Goal: Obtain resource: Download file/media

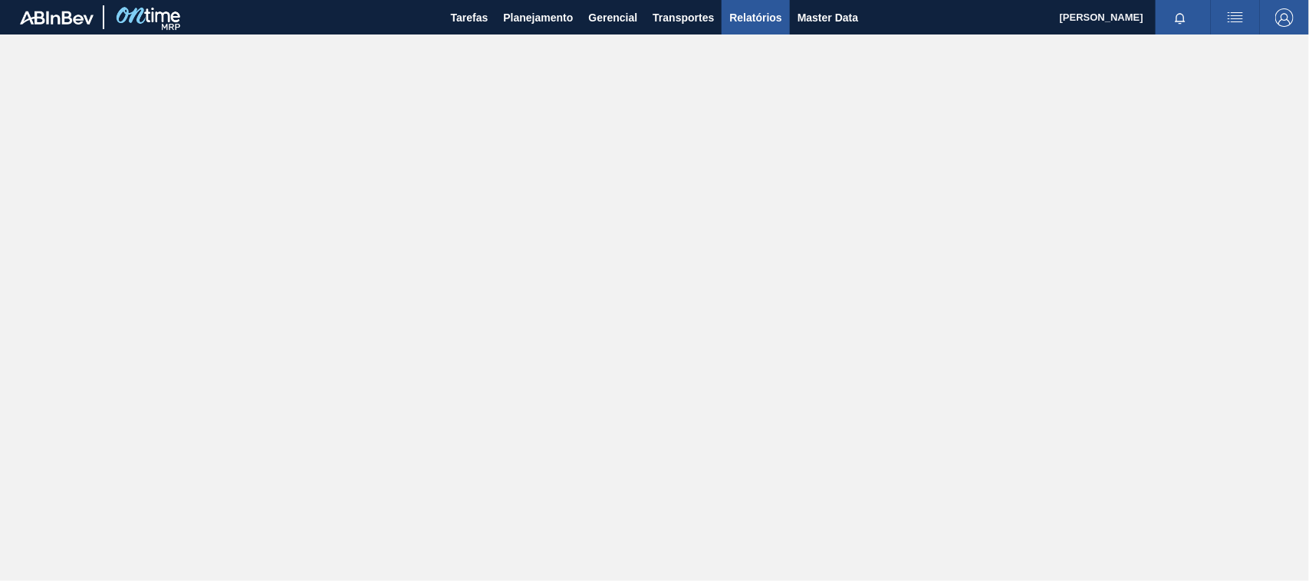
click at [749, 16] on span "Relatórios" at bounding box center [756, 17] width 52 height 18
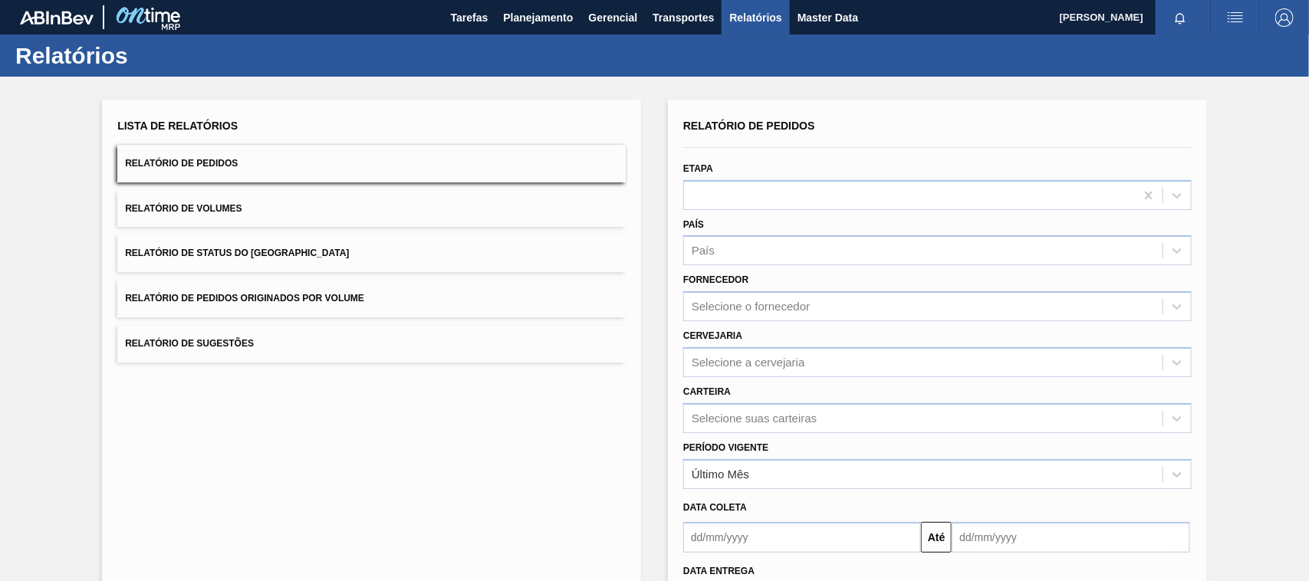
click at [276, 308] on button "Relatório de Pedidos Originados por Volume" at bounding box center [371, 299] width 509 height 38
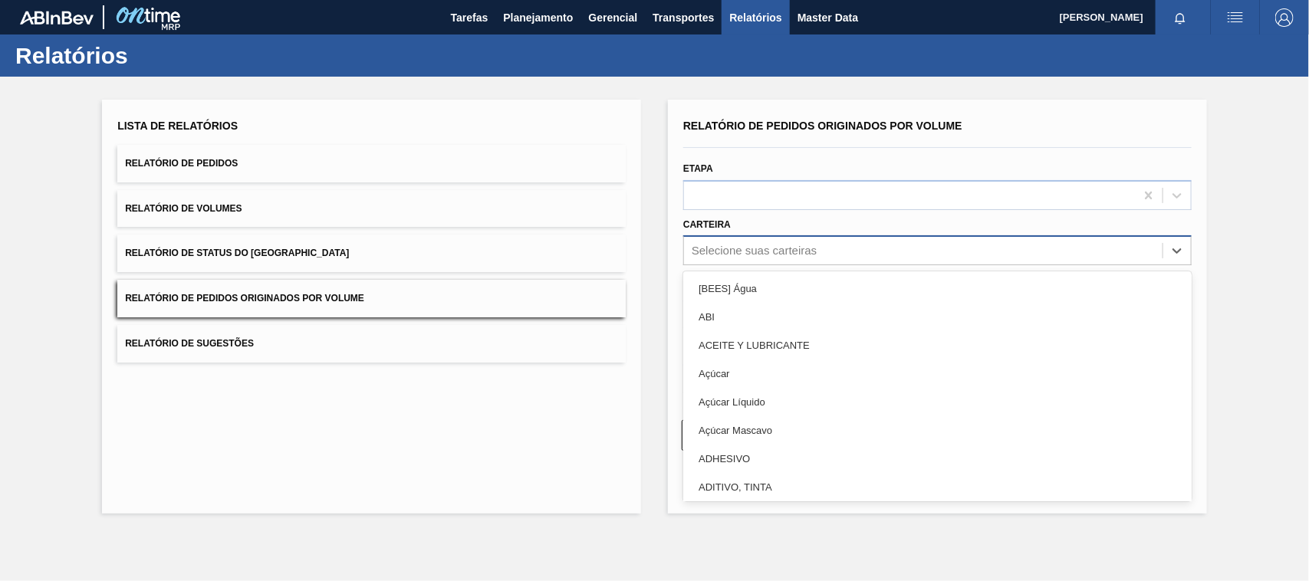
click at [731, 245] on div "Selecione suas carteiras" at bounding box center [754, 251] width 125 height 13
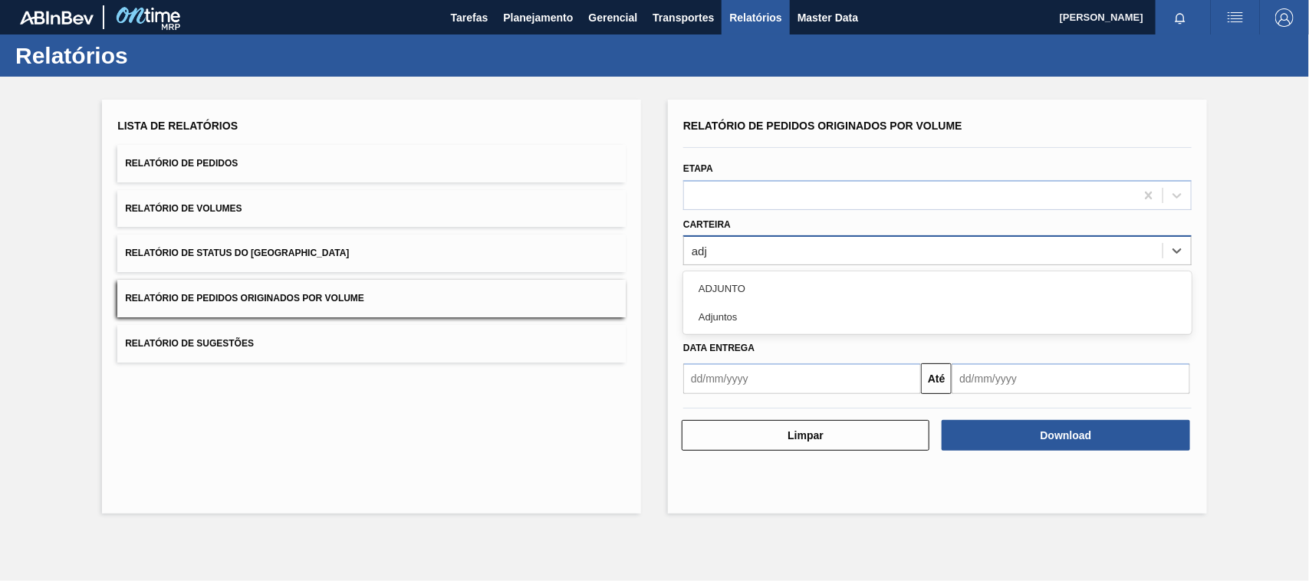
type input "adju"
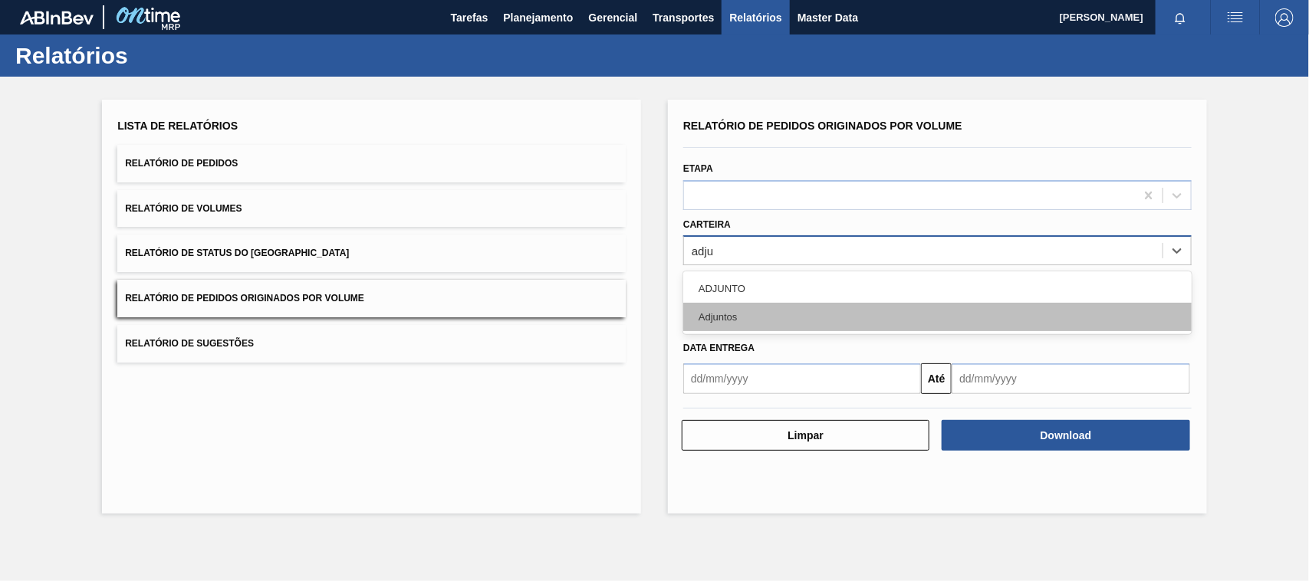
click at [730, 316] on div "Adjuntos" at bounding box center [938, 317] width 509 height 28
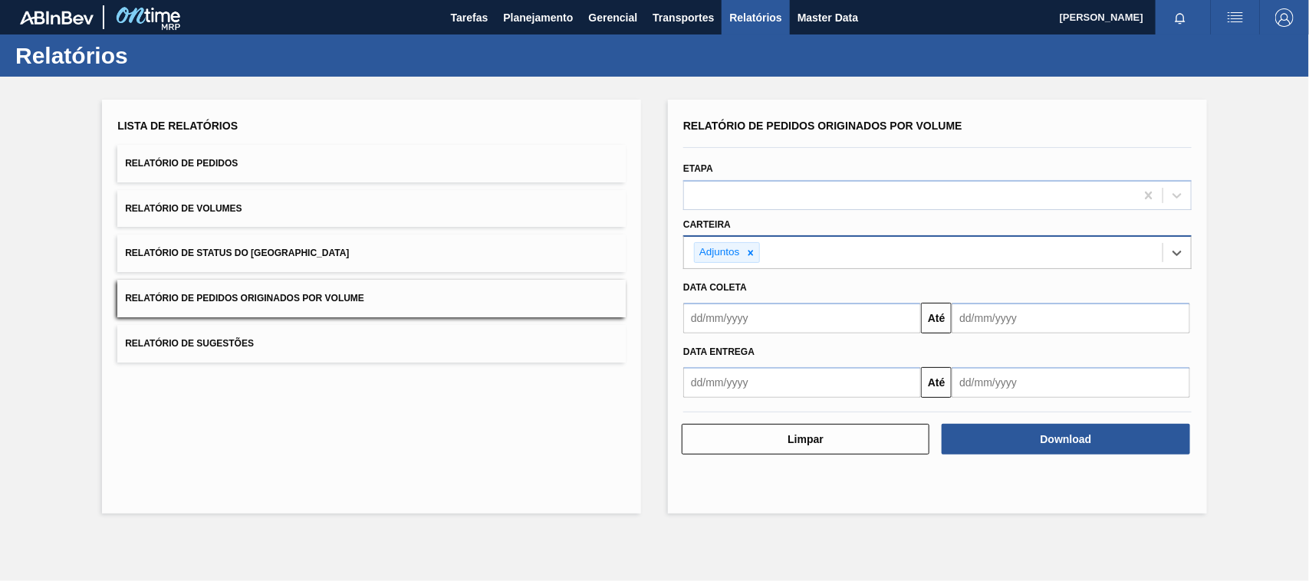
click at [767, 320] on input "text" at bounding box center [803, 318] width 238 height 31
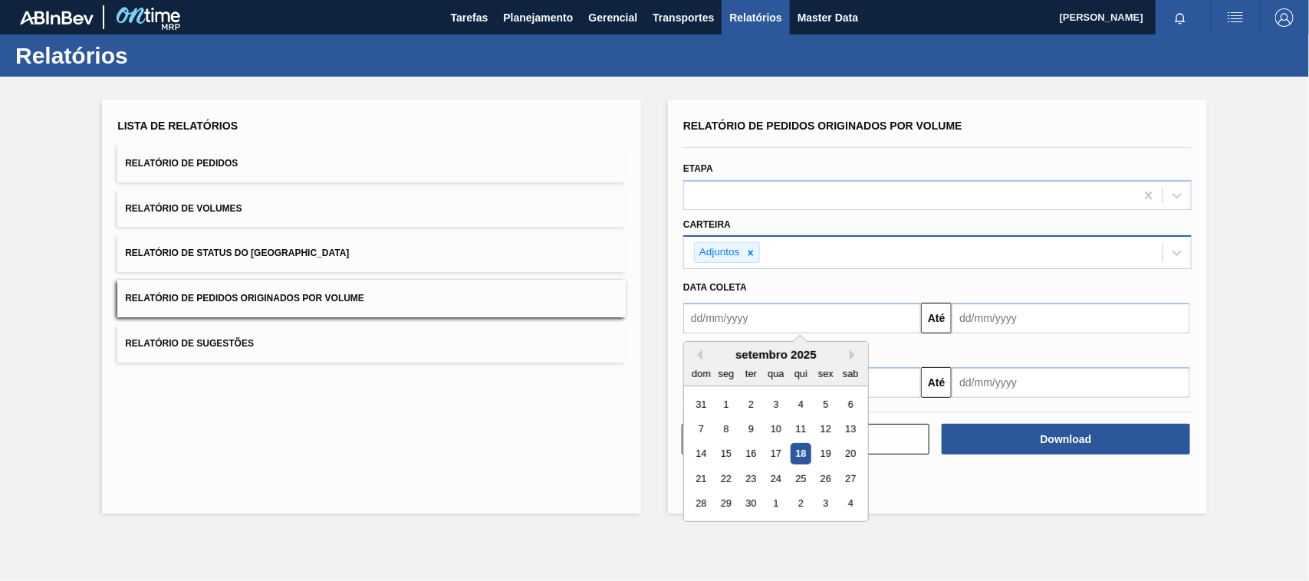
type input "[DATE]"
click at [769, 407] on div "1" at bounding box center [776, 404] width 21 height 21
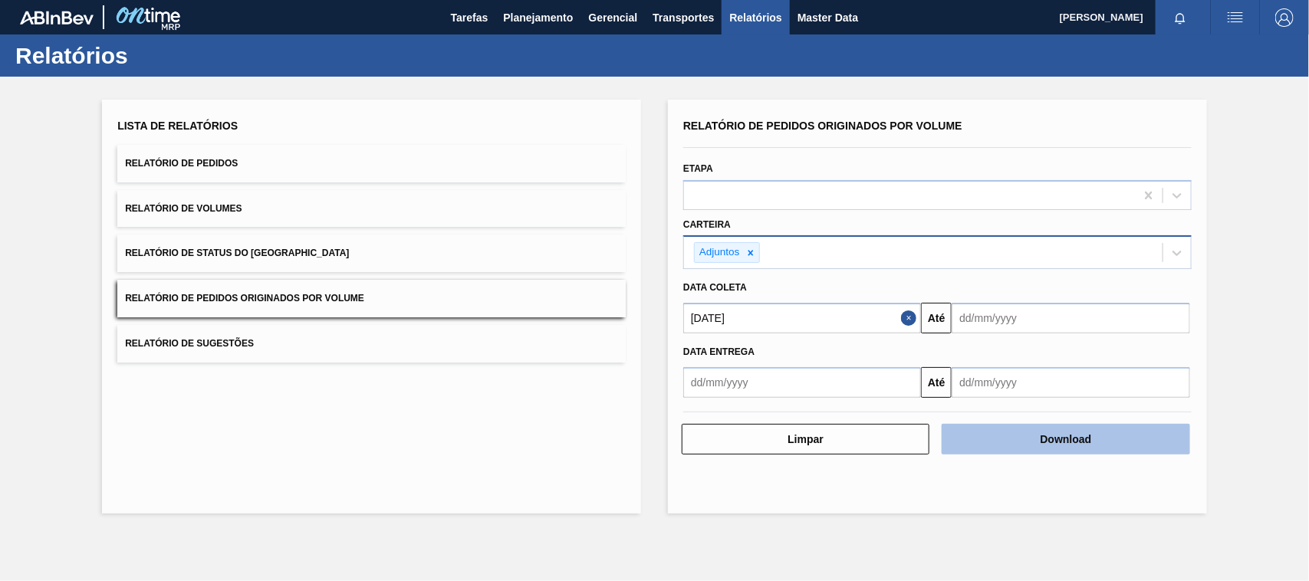
click at [1046, 435] on button "Download" at bounding box center [1066, 439] width 248 height 31
